Goal: Task Accomplishment & Management: Manage account settings

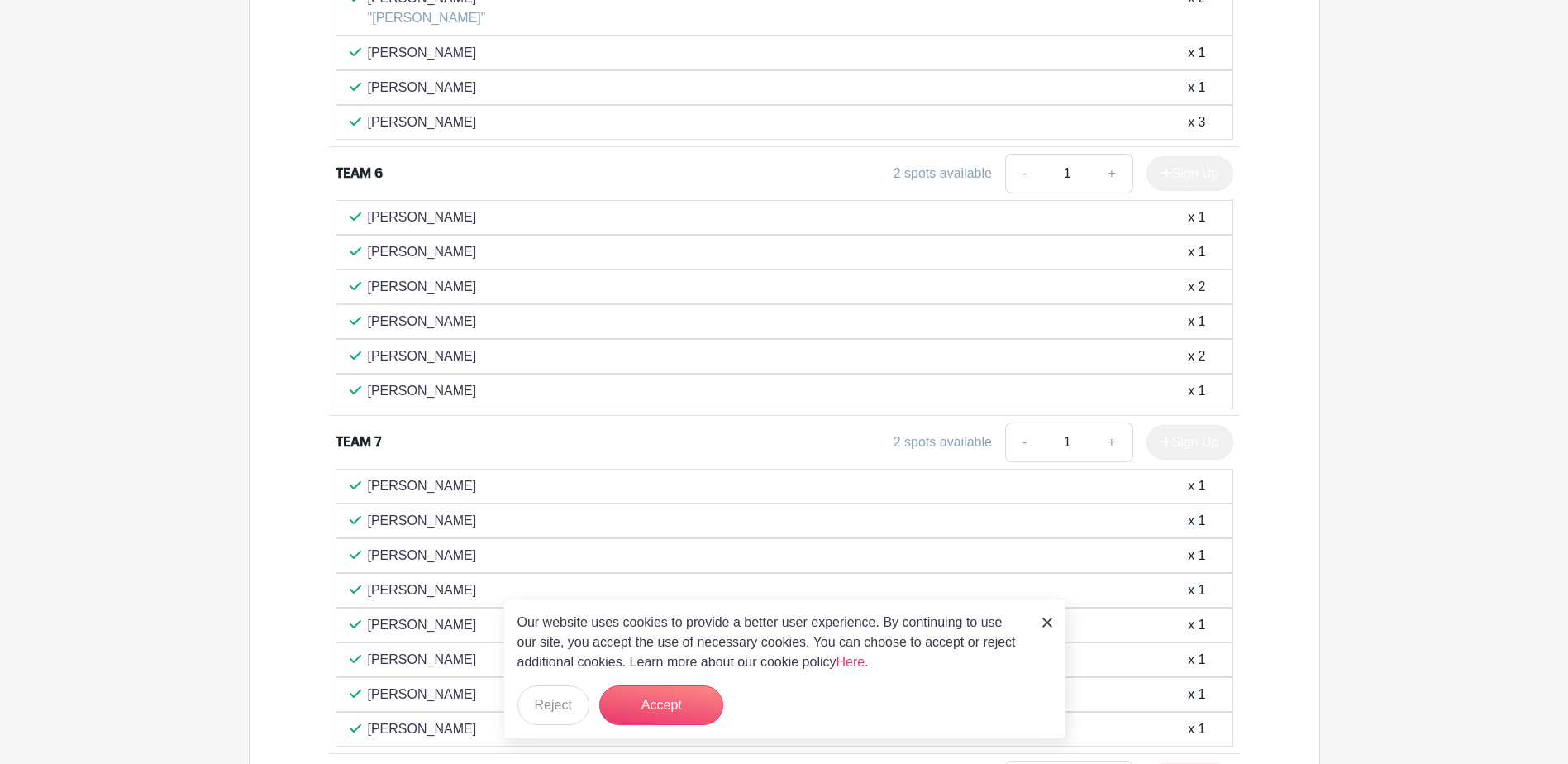
scroll to position [2645, 0]
click at [415, 289] on p "[PERSON_NAME]" at bounding box center [421, 289] width 109 height 20
drag, startPoint x: 1203, startPoint y: 290, endPoint x: 1155, endPoint y: 292, distance: 48.0
click at [1155, 292] on div "[PERSON_NAME] x 2" at bounding box center [784, 289] width 869 height 20
click at [449, 365] on div "[PERSON_NAME] x 2" at bounding box center [784, 358] width 869 height 20
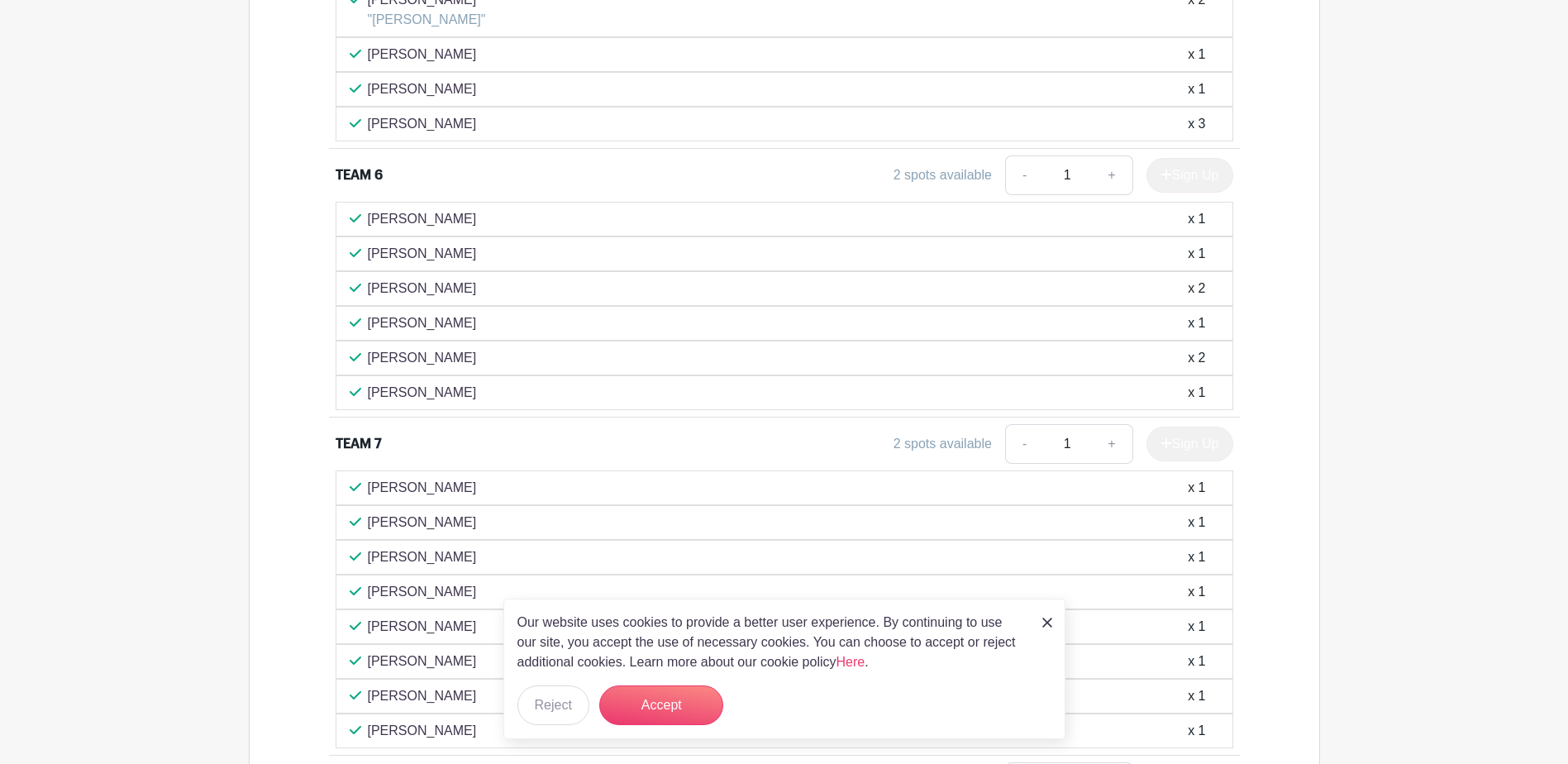
click at [1205, 281] on div "x 2" at bounding box center [1196, 289] width 17 height 20
click at [652, 705] on button "Accept" at bounding box center [662, 705] width 124 height 39
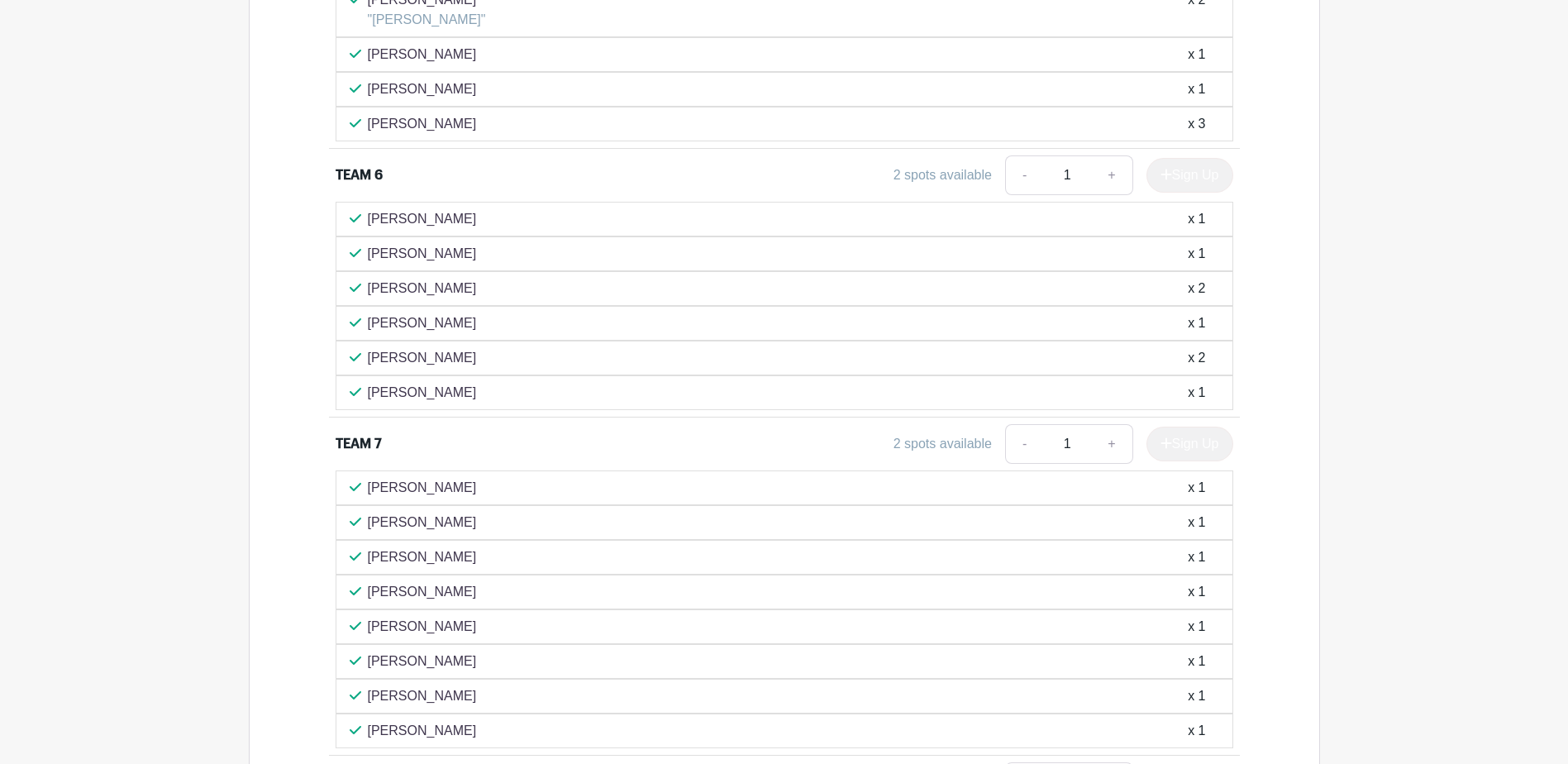
drag, startPoint x: 479, startPoint y: 214, endPoint x: 408, endPoint y: 220, distance: 71.3
click at [408, 220] on div "[PERSON_NAME] x 1" at bounding box center [784, 219] width 869 height 20
copy p "Biksadski"
drag, startPoint x: 436, startPoint y: 249, endPoint x: 368, endPoint y: 242, distance: 68.4
click at [368, 242] on div "[PERSON_NAME] x 1" at bounding box center [784, 254] width 897 height 35
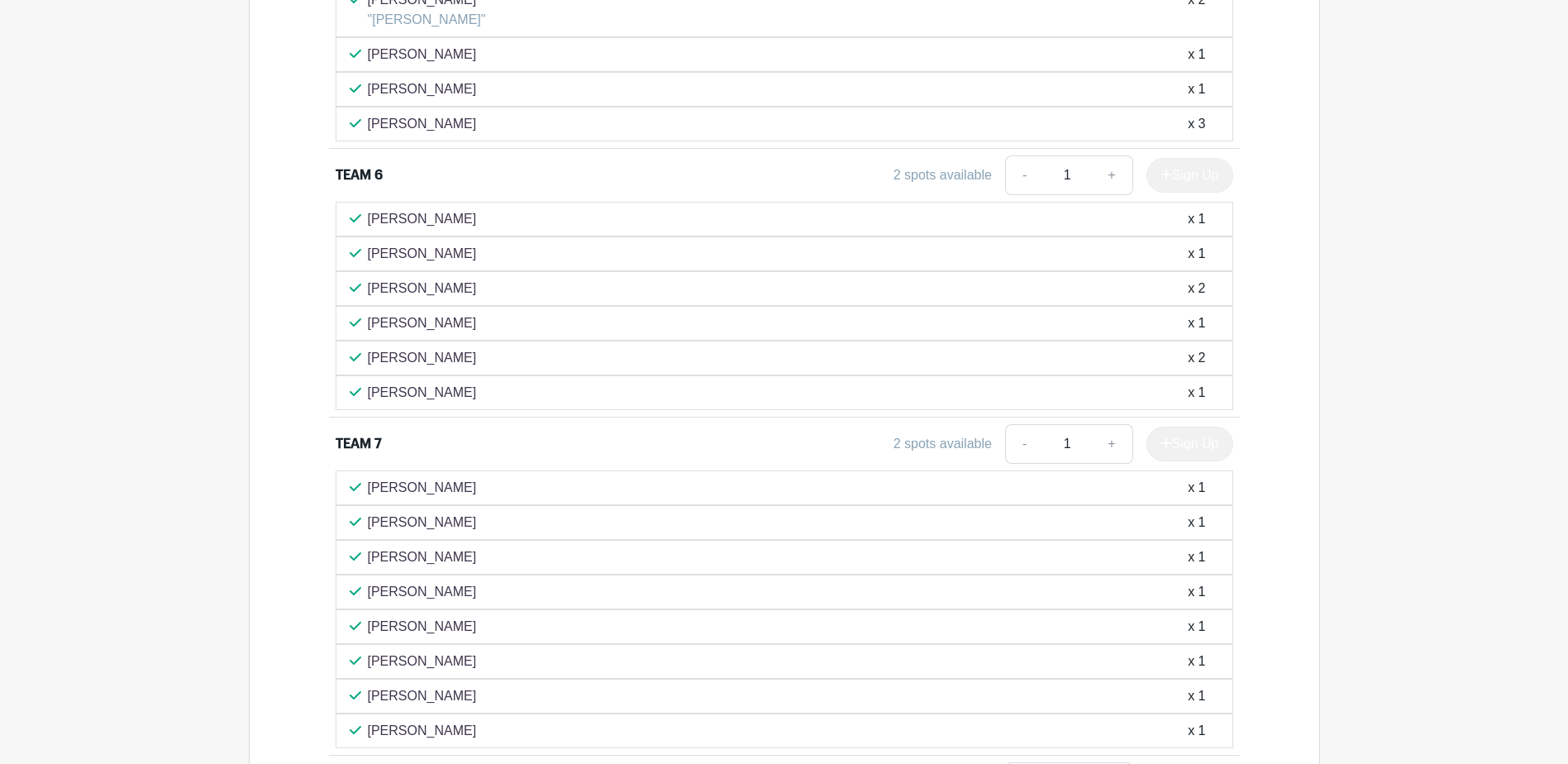
copy p "[PERSON_NAME]"
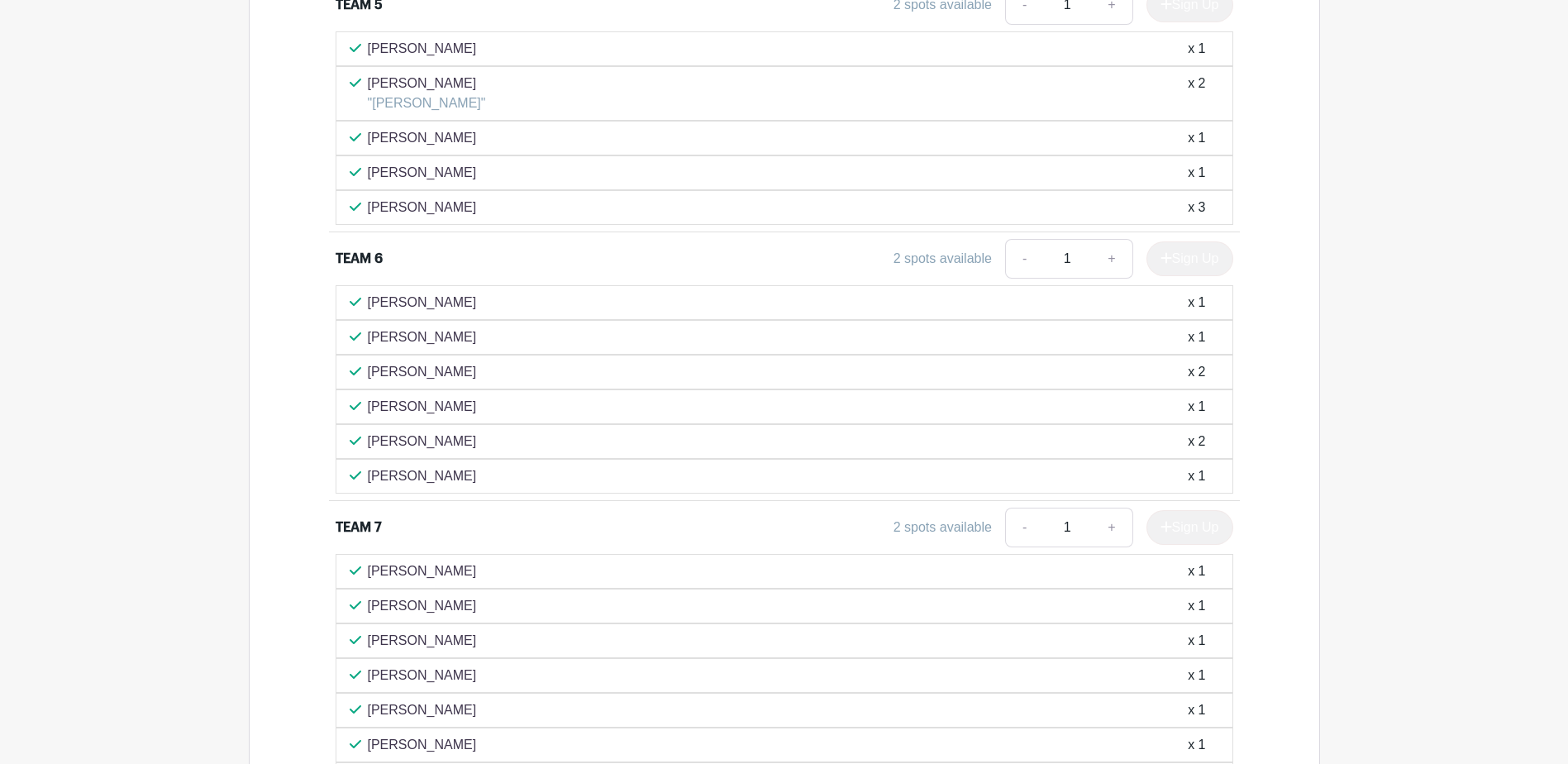
scroll to position [2562, 0]
